Goal: Check status: Check status

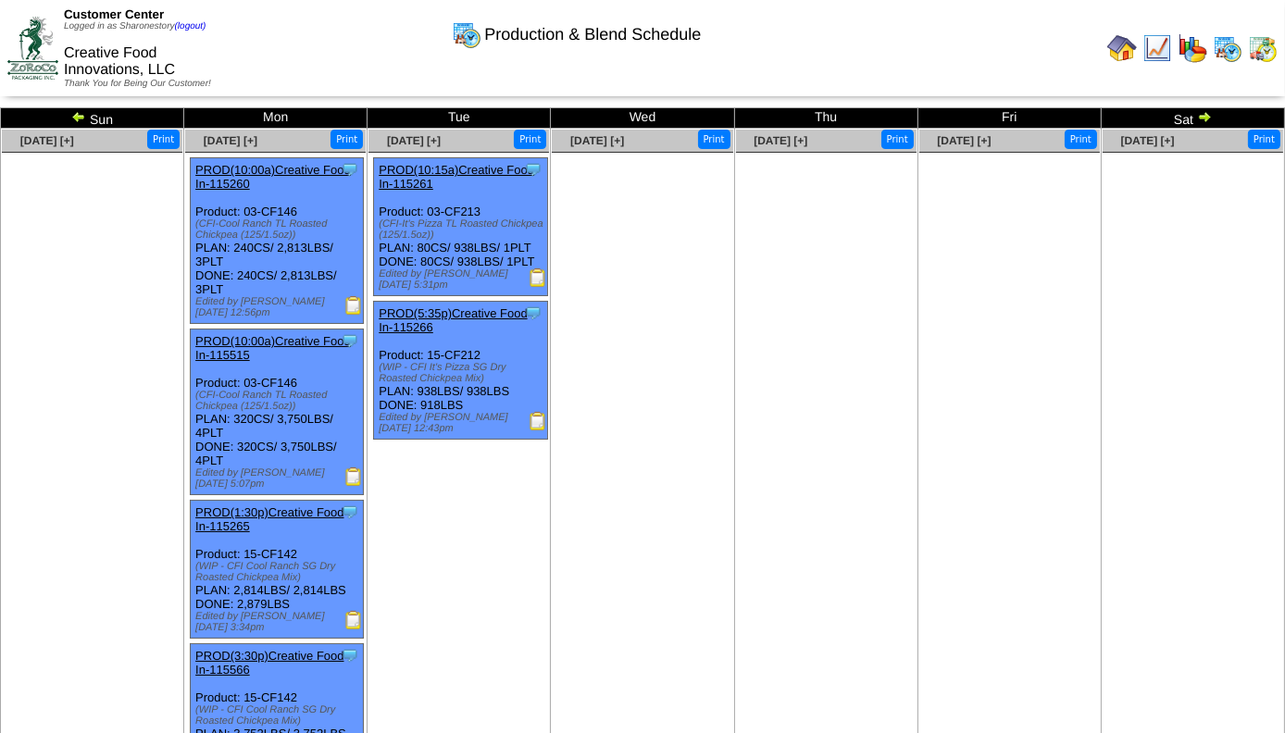
click at [1200, 122] on img at bounding box center [1204, 116] width 15 height 15
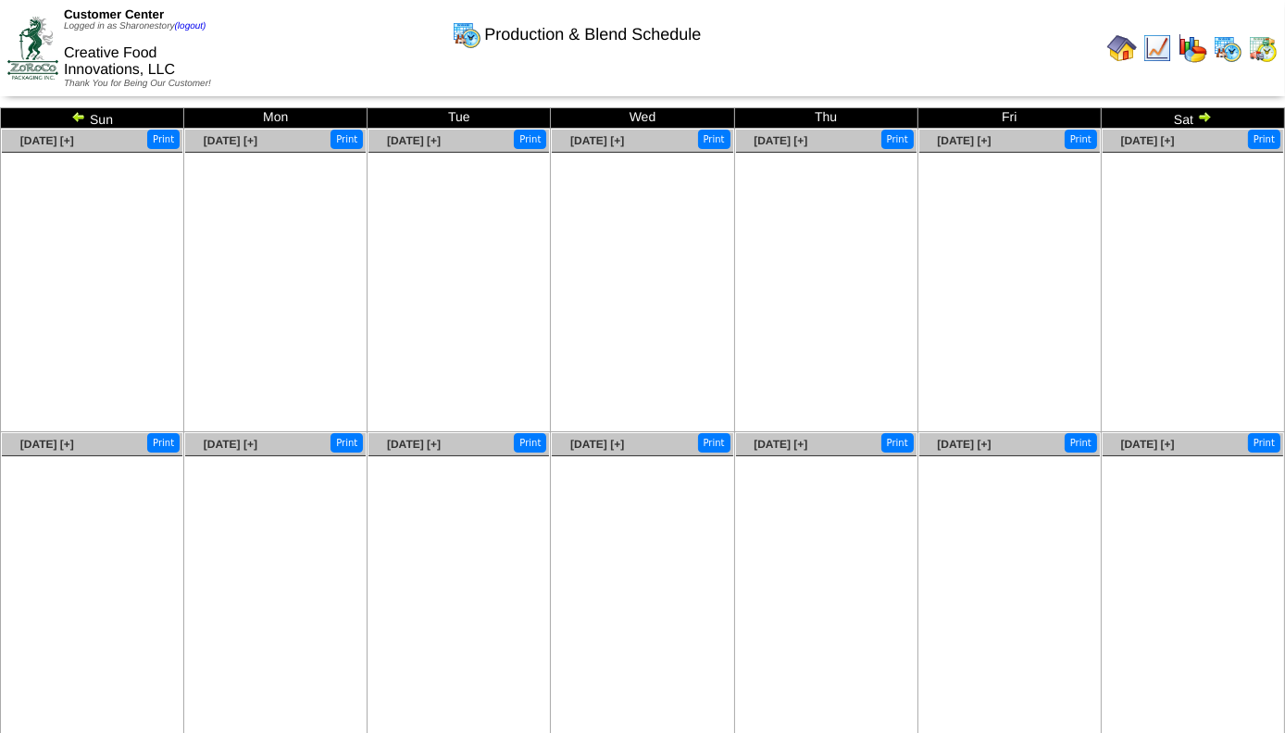
click at [1259, 47] on img at bounding box center [1263, 48] width 30 height 30
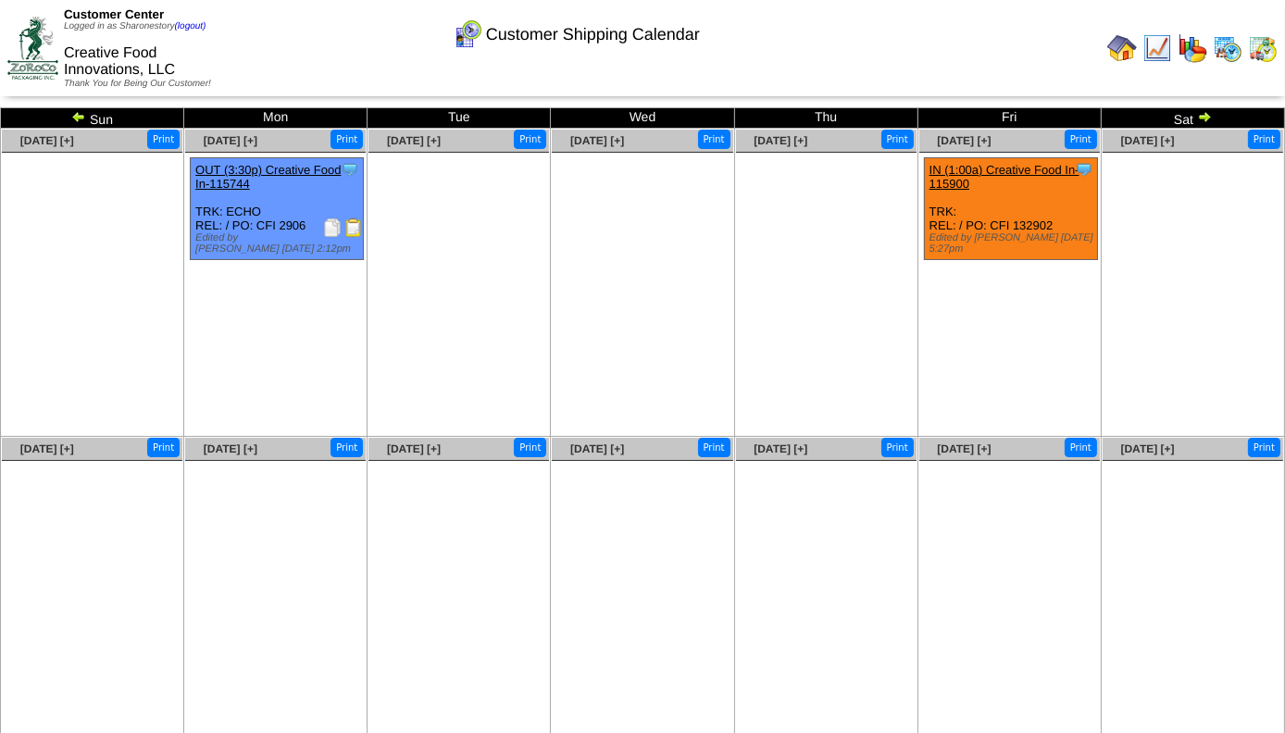
click at [81, 118] on img at bounding box center [78, 116] width 15 height 15
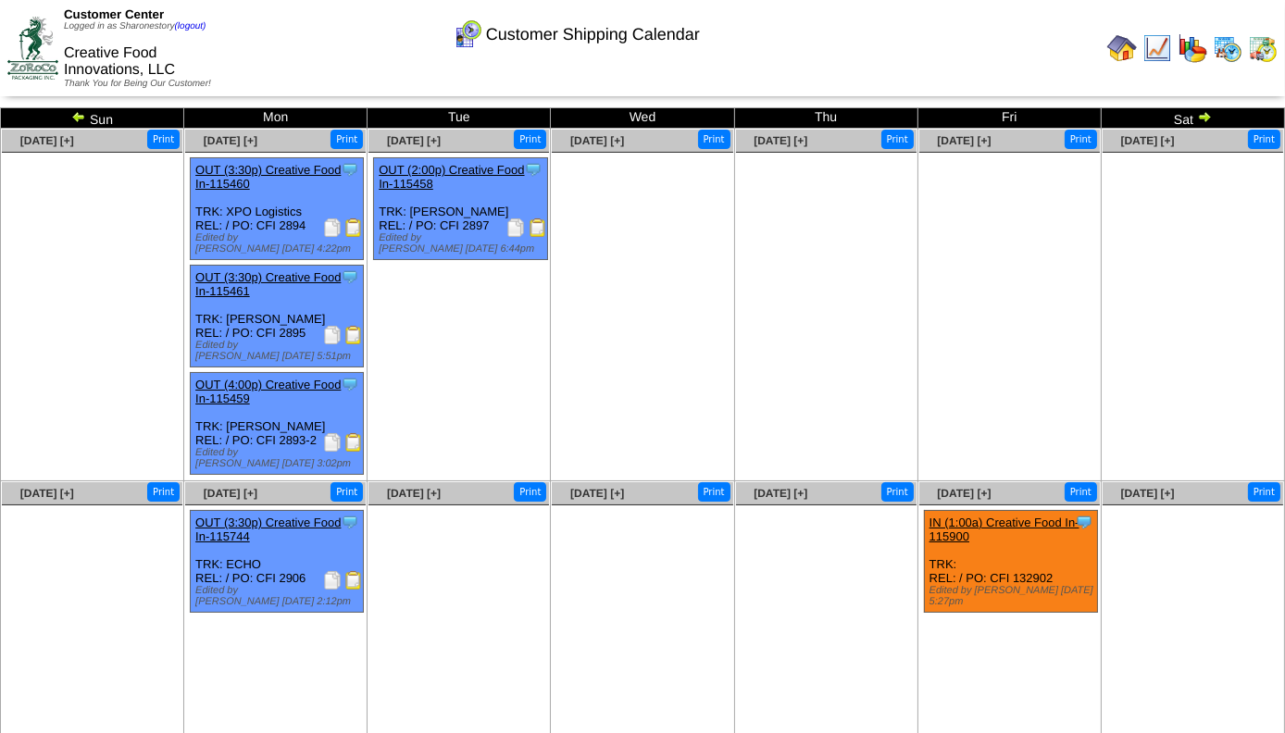
click at [532, 225] on img at bounding box center [538, 227] width 19 height 19
